Goal: Transaction & Acquisition: Purchase product/service

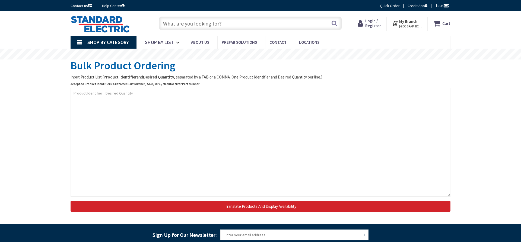
click at [203, 24] on input "text" at bounding box center [250, 24] width 183 height 14
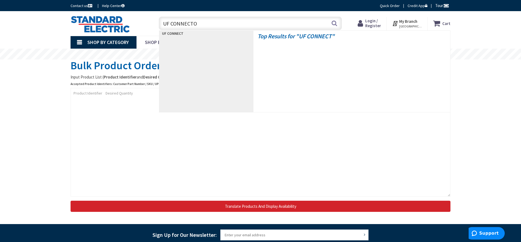
type input "UF CONNECTOR"
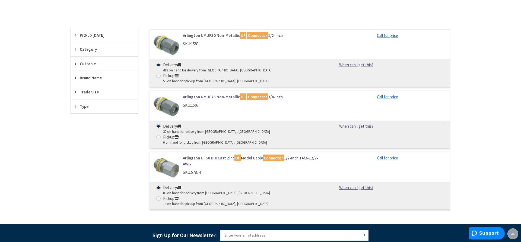
scroll to position [111, 0]
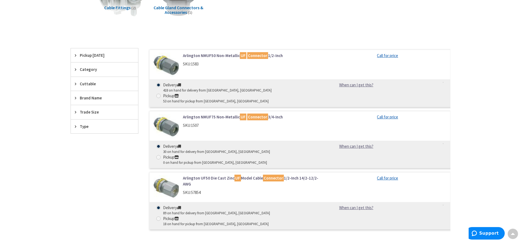
click at [216, 175] on link "Arlington UF50 Die Cast Zinc UF Model Cable Connector 1/2-Inch 14/2-12/2-AWG" at bounding box center [252, 181] width 138 height 12
